Goal: Task Accomplishment & Management: Manage account settings

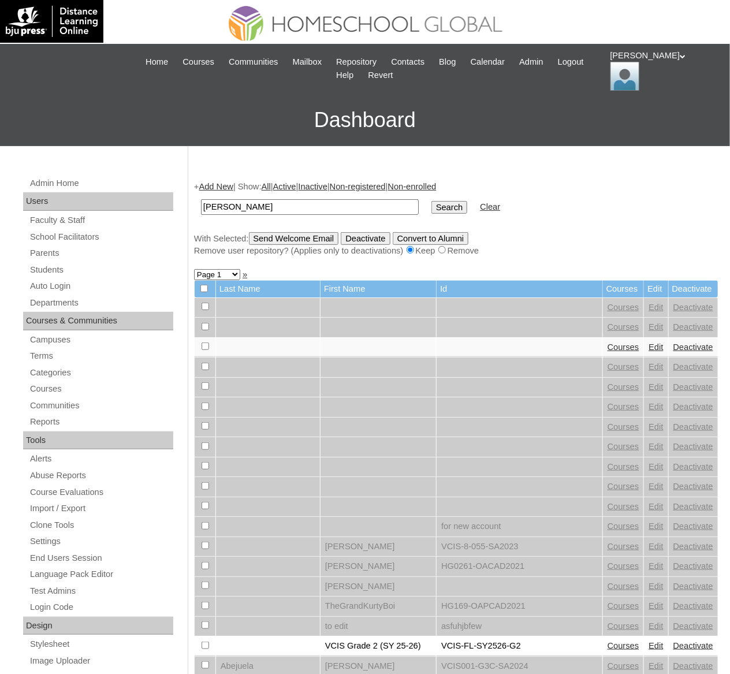
type input "Levi Damian"
click at [431, 201] on input "Search" at bounding box center [449, 207] width 36 height 13
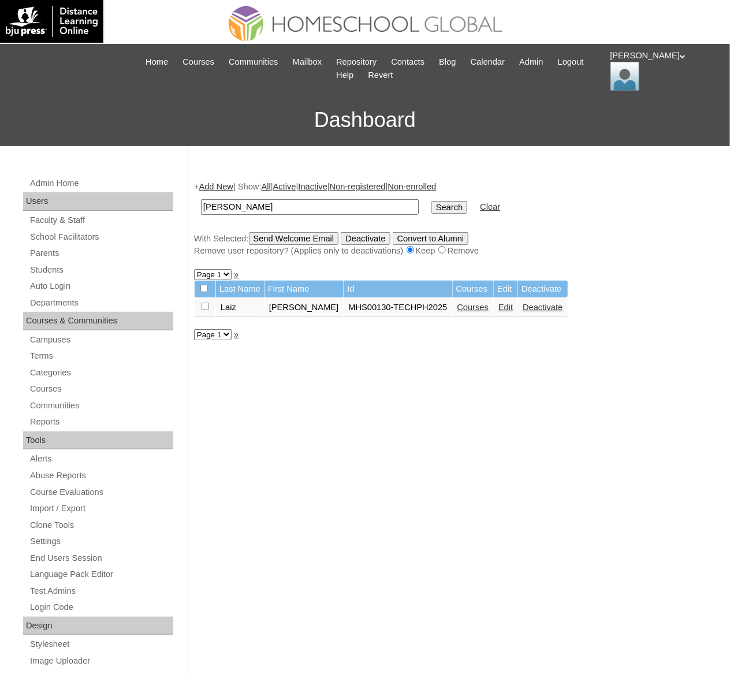
click at [457, 303] on link "Courses" at bounding box center [473, 307] width 32 height 9
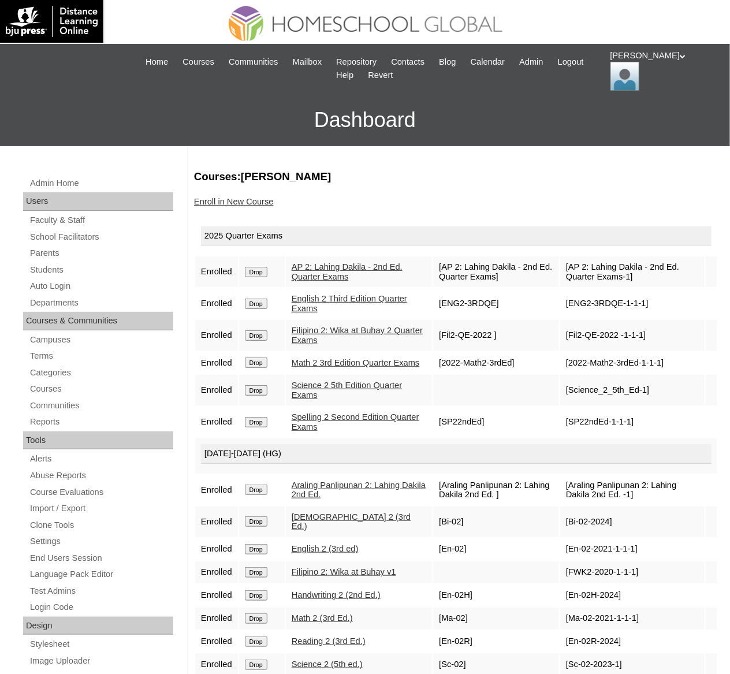
click at [248, 200] on link "Enroll in New Course" at bounding box center [234, 201] width 80 height 9
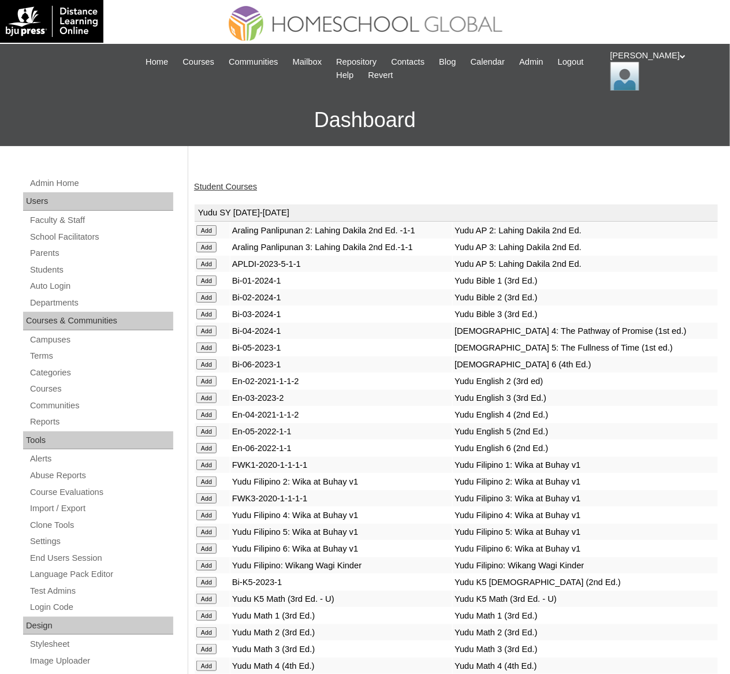
scroll to position [4274, 0]
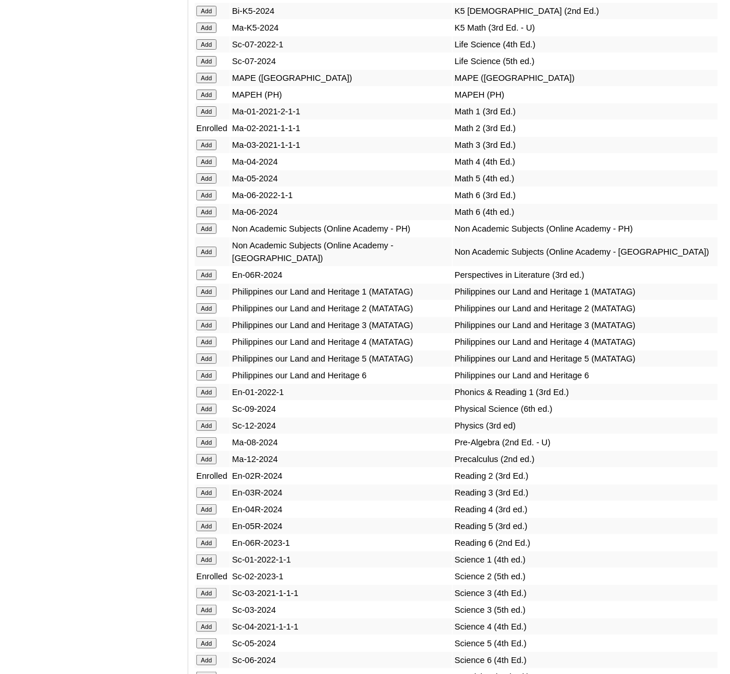
click at [212, 100] on input "Add" at bounding box center [206, 94] width 20 height 10
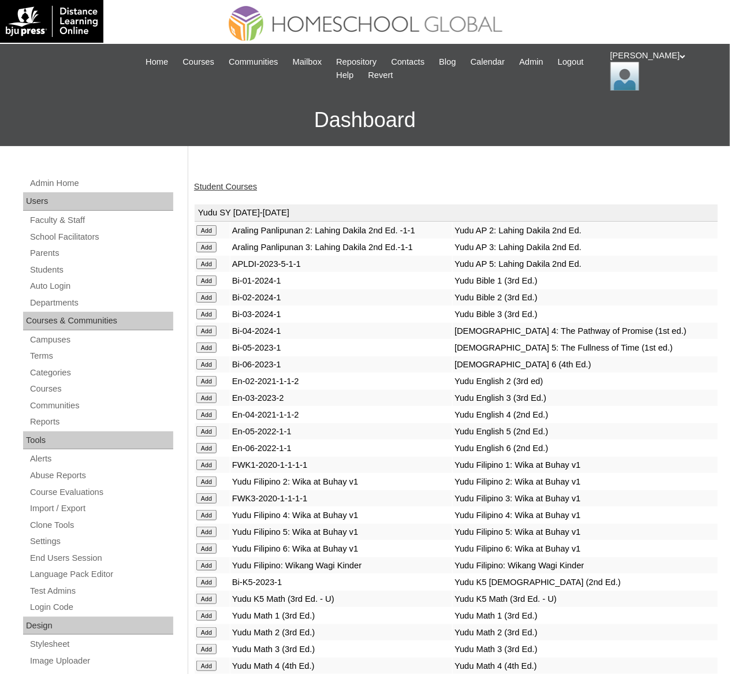
click at [230, 188] on link "Student Courses" at bounding box center [225, 186] width 63 height 9
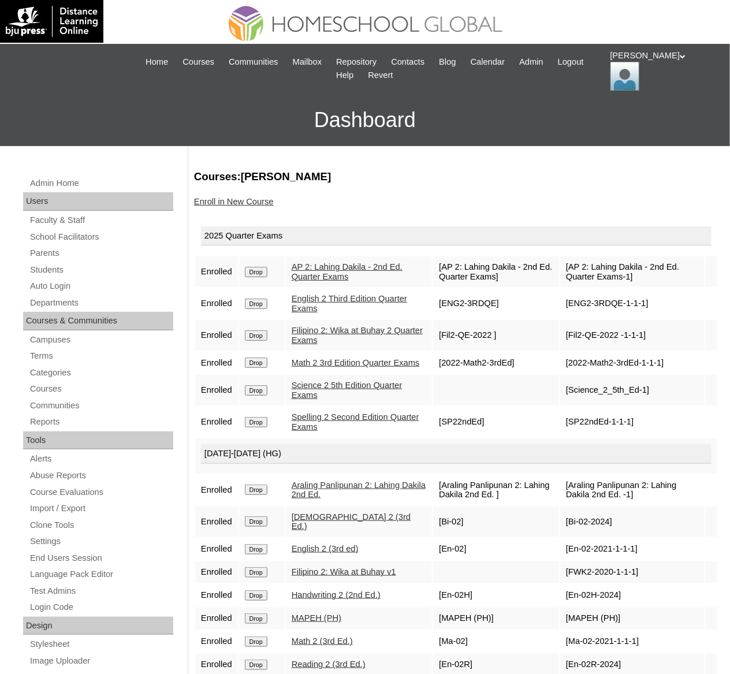
scroll to position [3, 0]
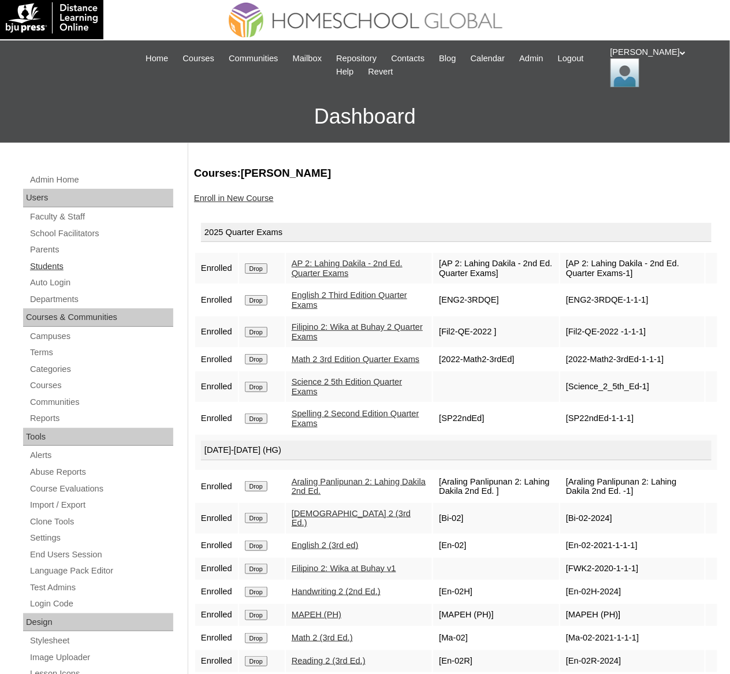
click at [55, 268] on link "Students" at bounding box center [101, 266] width 144 height 14
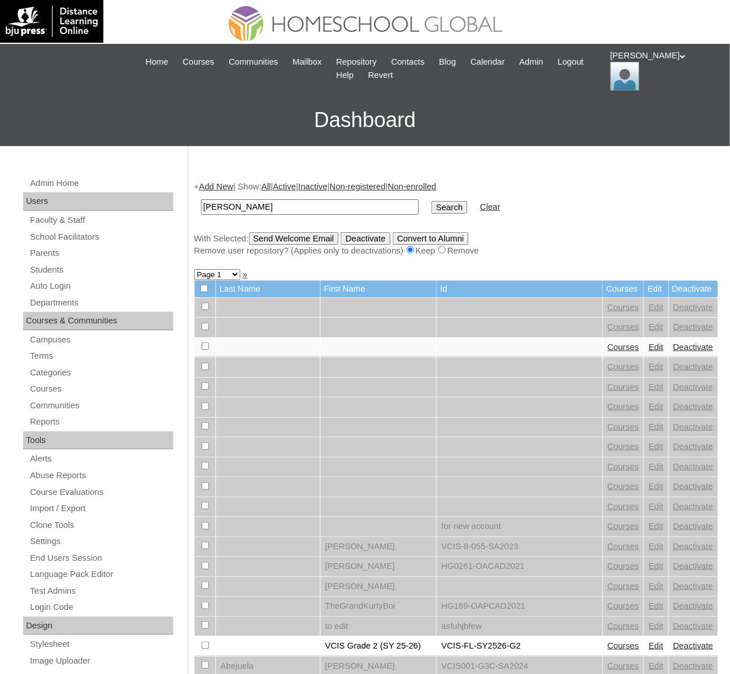
type input "[PERSON_NAME]"
click at [431, 201] on input "Search" at bounding box center [449, 207] width 36 height 13
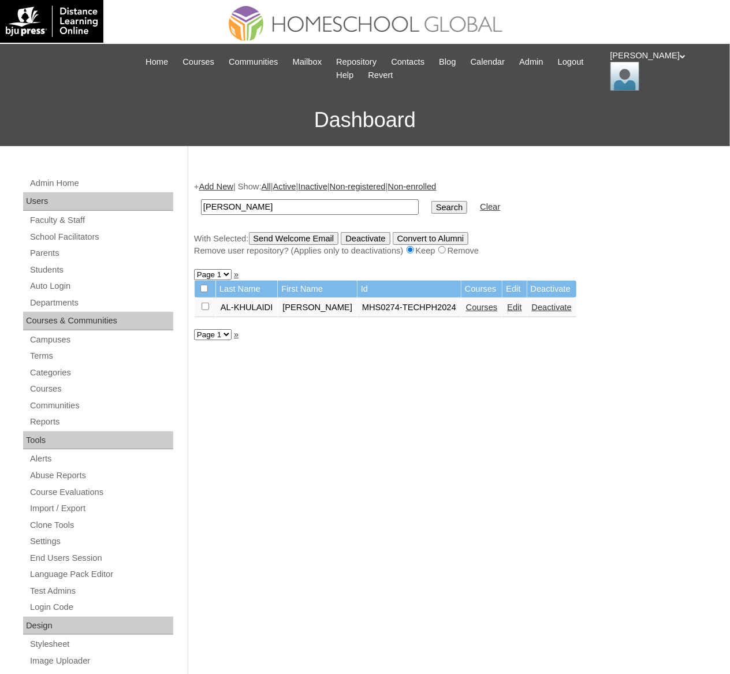
click at [475, 308] on link "Courses" at bounding box center [482, 307] width 32 height 9
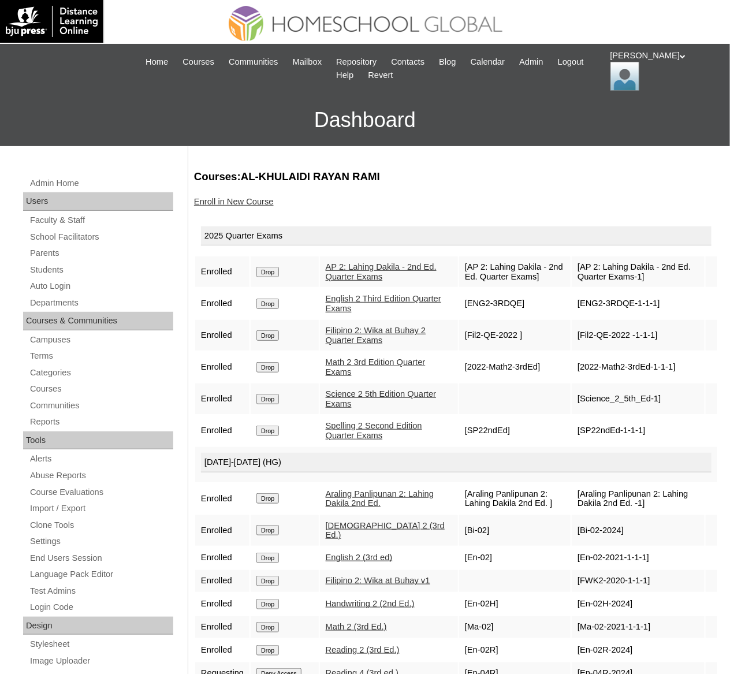
click at [262, 203] on link "Enroll in New Course" at bounding box center [234, 201] width 80 height 9
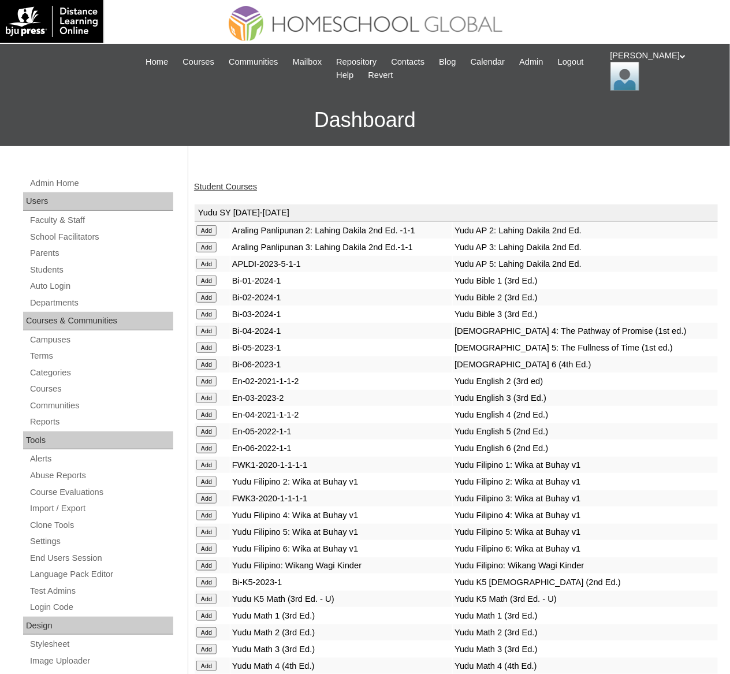
scroll to position [4274, 0]
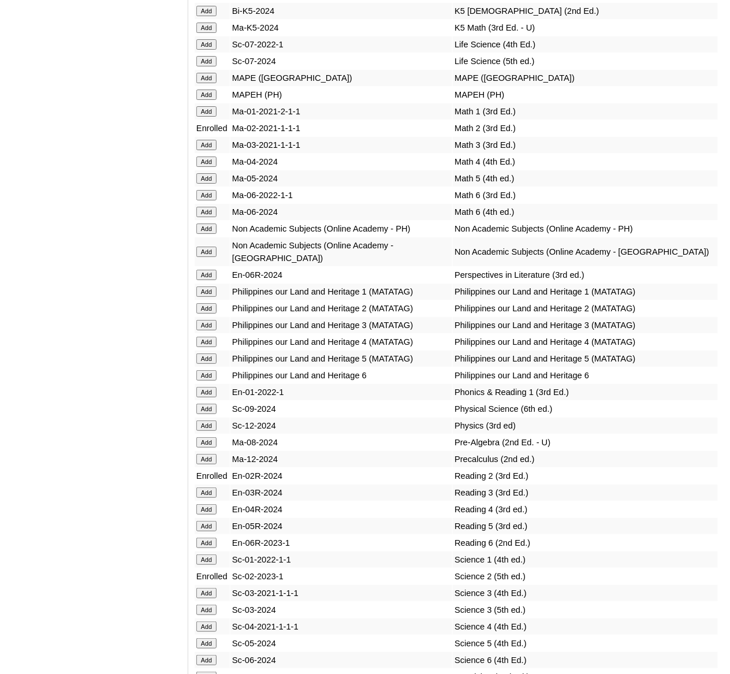
click at [206, 100] on input "Add" at bounding box center [206, 94] width 20 height 10
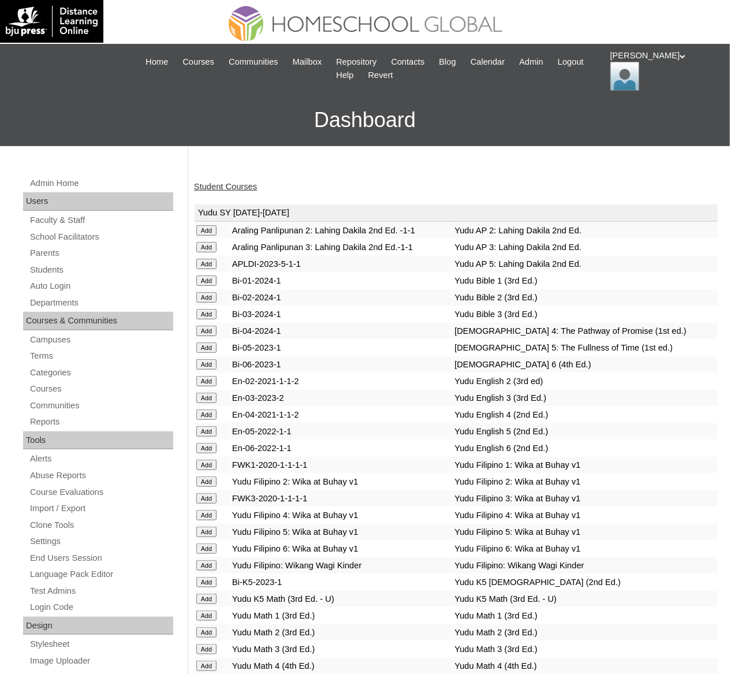
click at [233, 186] on link "Student Courses" at bounding box center [225, 186] width 63 height 9
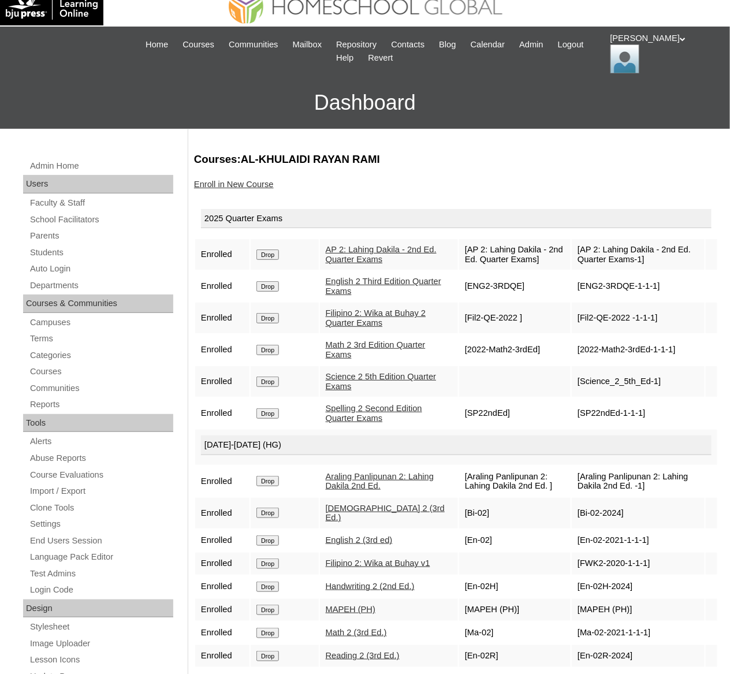
scroll to position [35, 0]
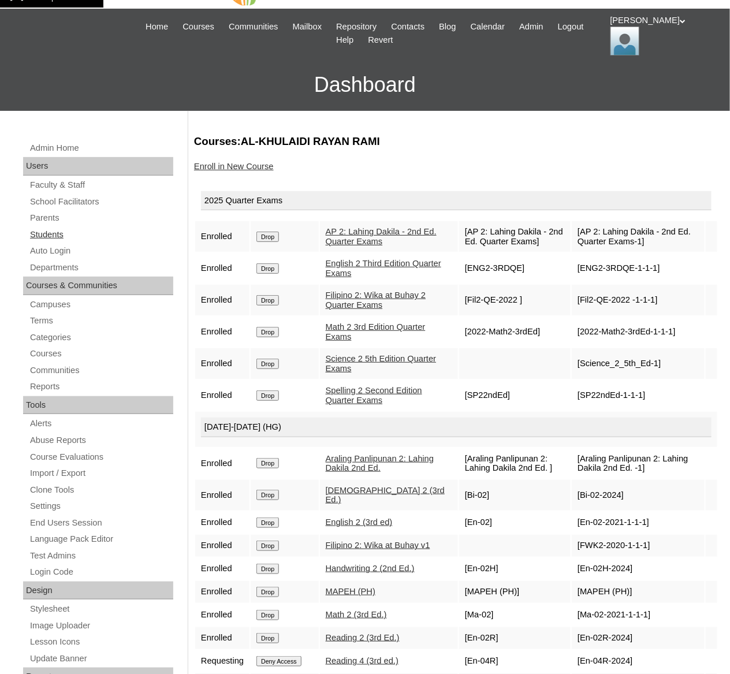
click at [48, 233] on link "Students" at bounding box center [101, 234] width 144 height 14
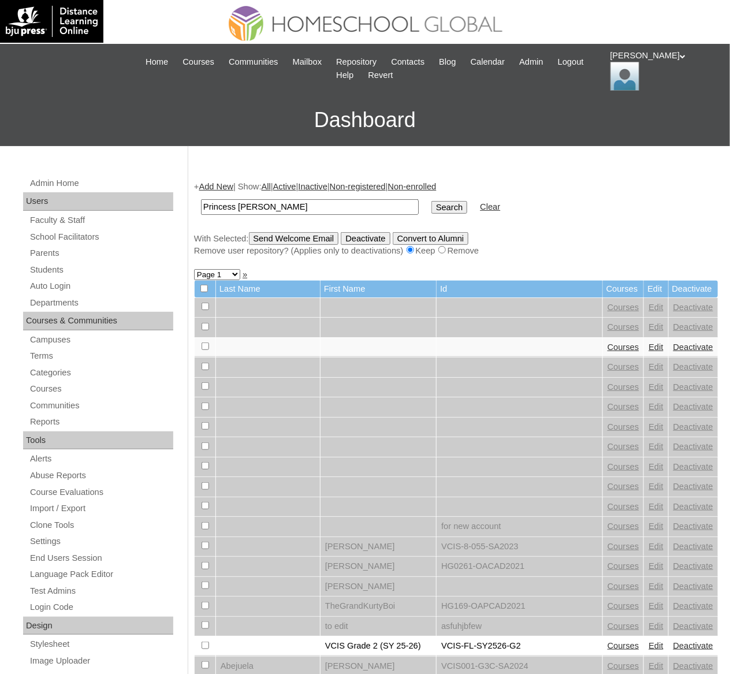
type input "Princess [PERSON_NAME]"
click at [431, 201] on input "Search" at bounding box center [449, 207] width 36 height 13
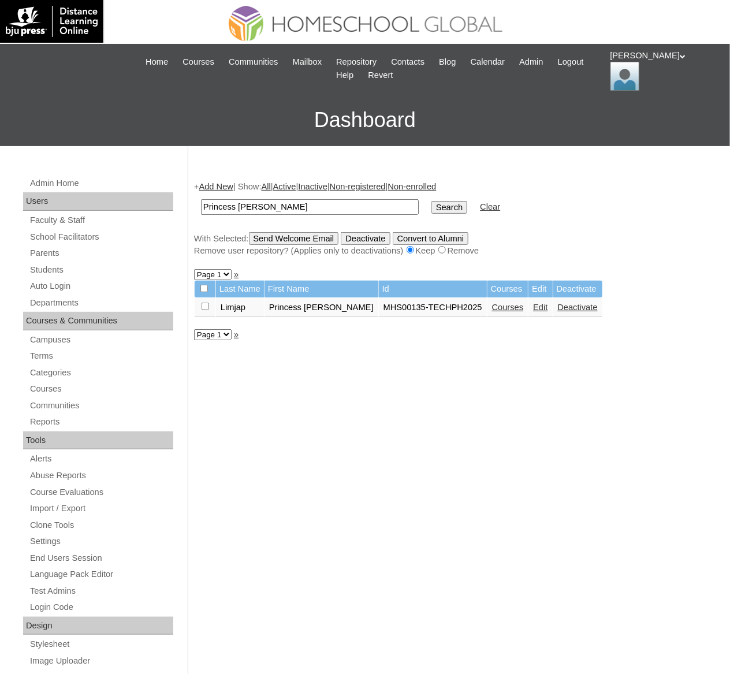
click at [487, 299] on td "Courses" at bounding box center [507, 308] width 41 height 20
click at [492, 304] on link "Courses" at bounding box center [508, 307] width 32 height 9
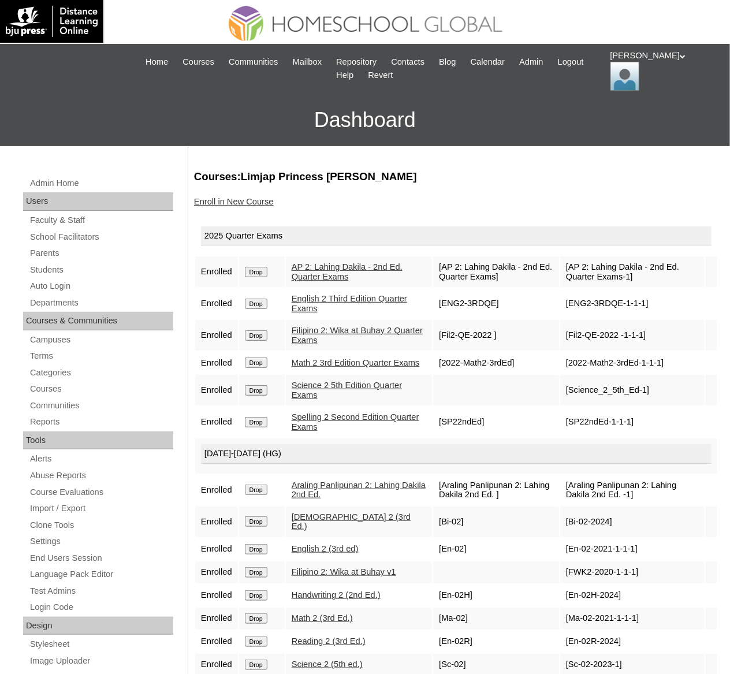
click at [245, 202] on link "Enroll in New Course" at bounding box center [234, 201] width 80 height 9
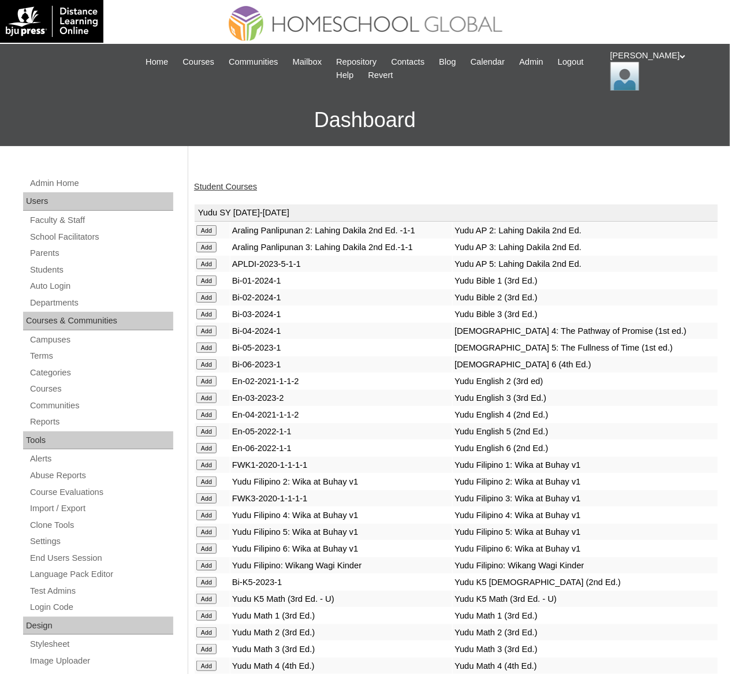
scroll to position [4274, 0]
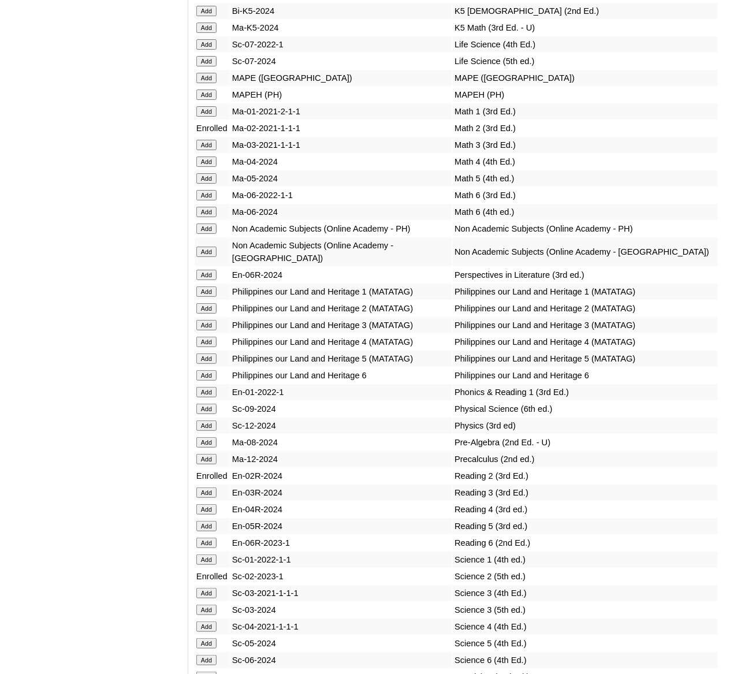
click at [209, 100] on input "Add" at bounding box center [206, 94] width 20 height 10
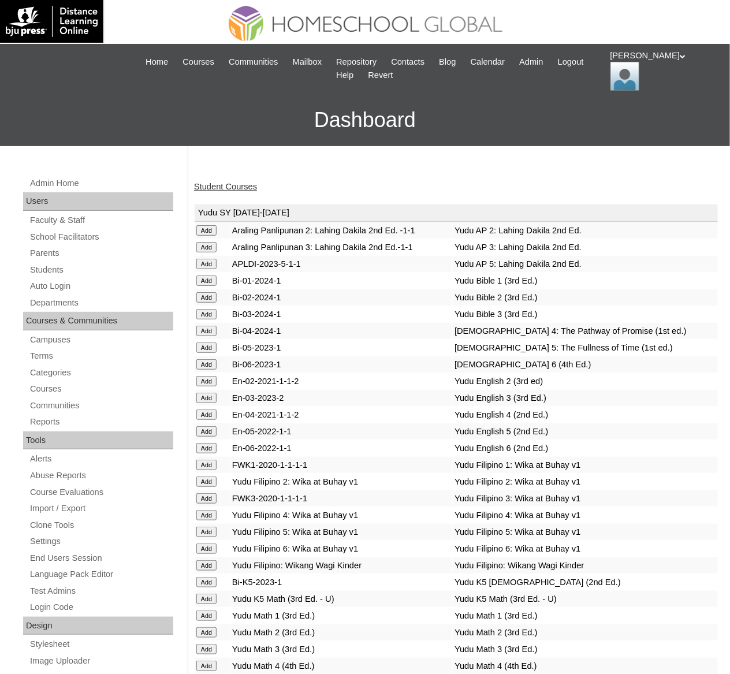
click at [237, 184] on link "Student Courses" at bounding box center [225, 186] width 63 height 9
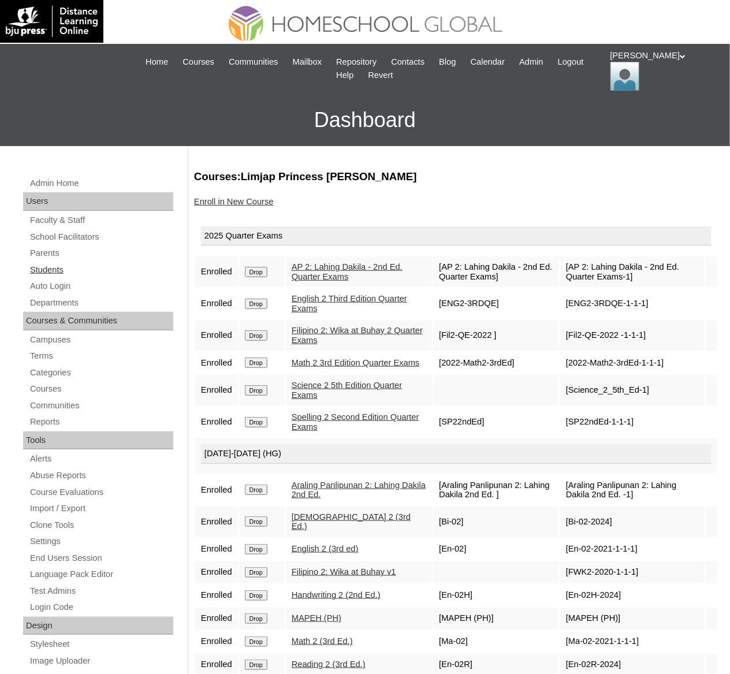
click at [48, 275] on link "Students" at bounding box center [101, 270] width 144 height 14
